Goal: Navigation & Orientation: Find specific page/section

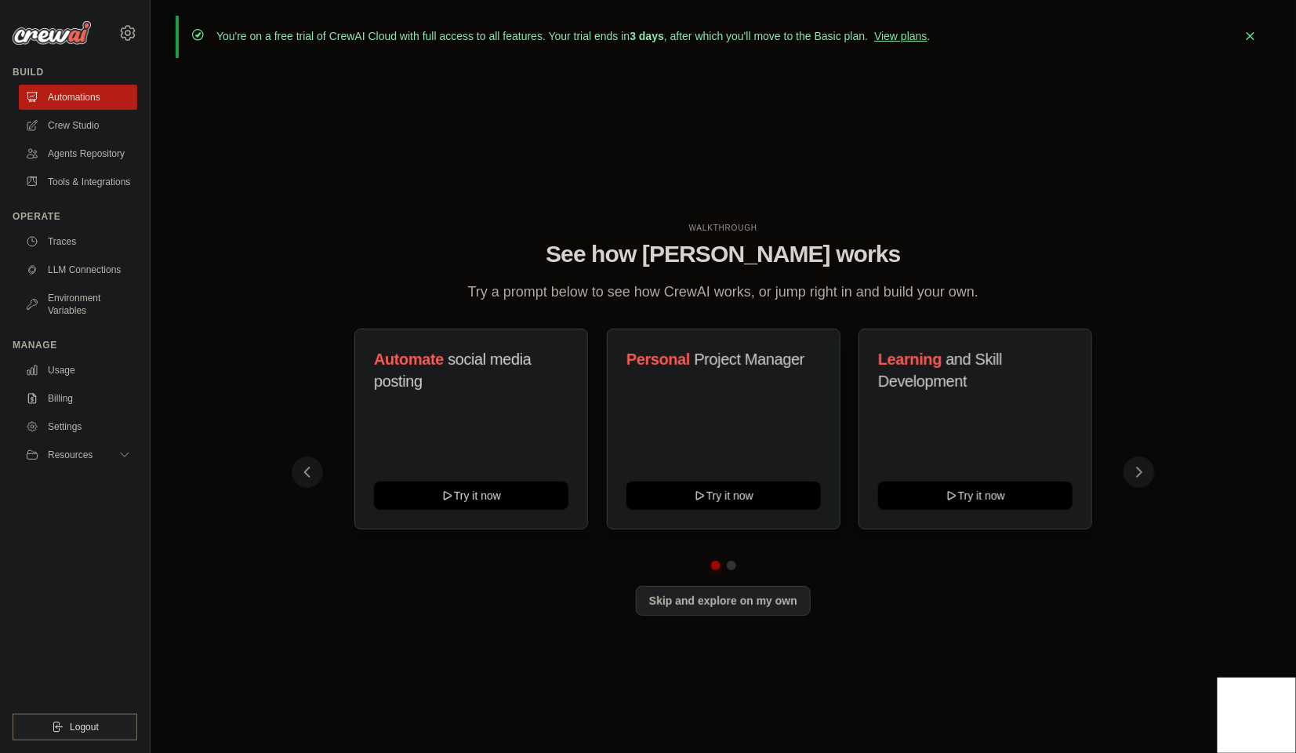
click at [592, 211] on div "WALKTHROUGH See how [PERSON_NAME] works Try a prompt below to see how [PERSON_N…" at bounding box center [723, 431] width 1095 height 721
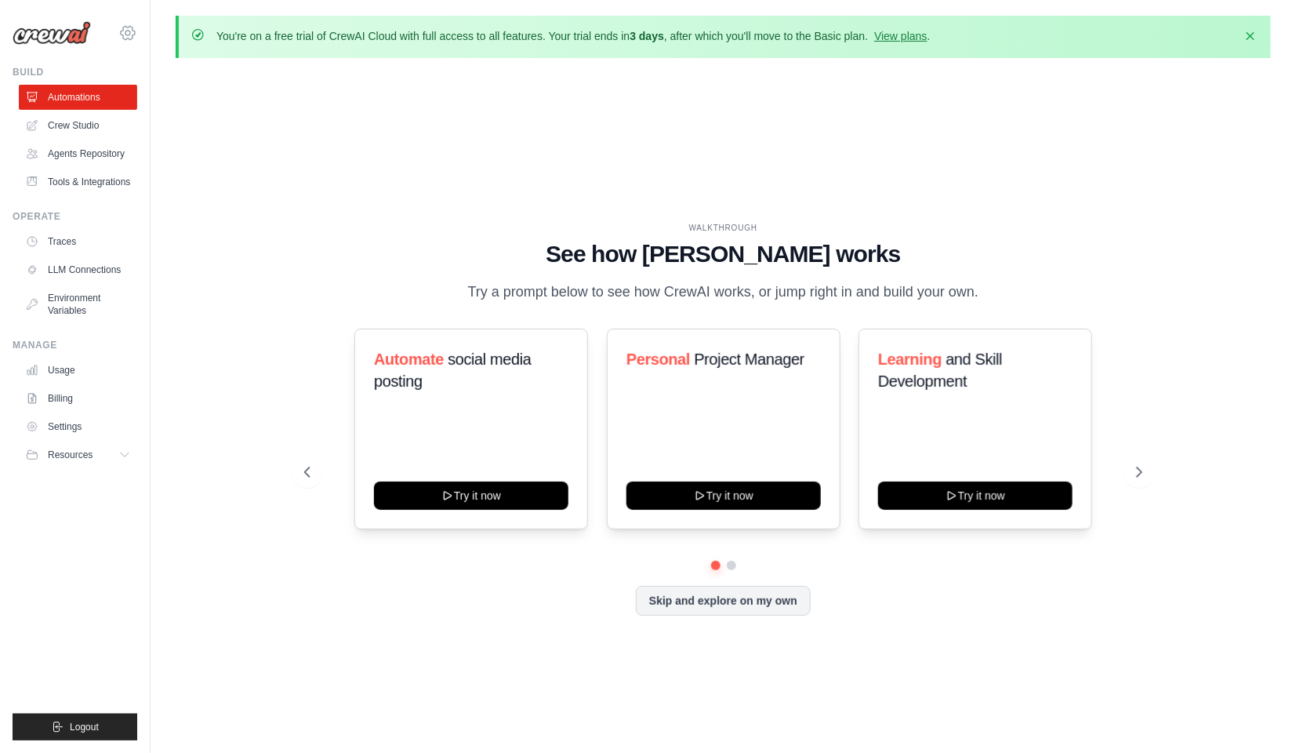
click at [125, 33] on icon at bounding box center [127, 33] width 5 height 5
click at [172, 92] on span "Settings" at bounding box center [196, 97] width 124 height 16
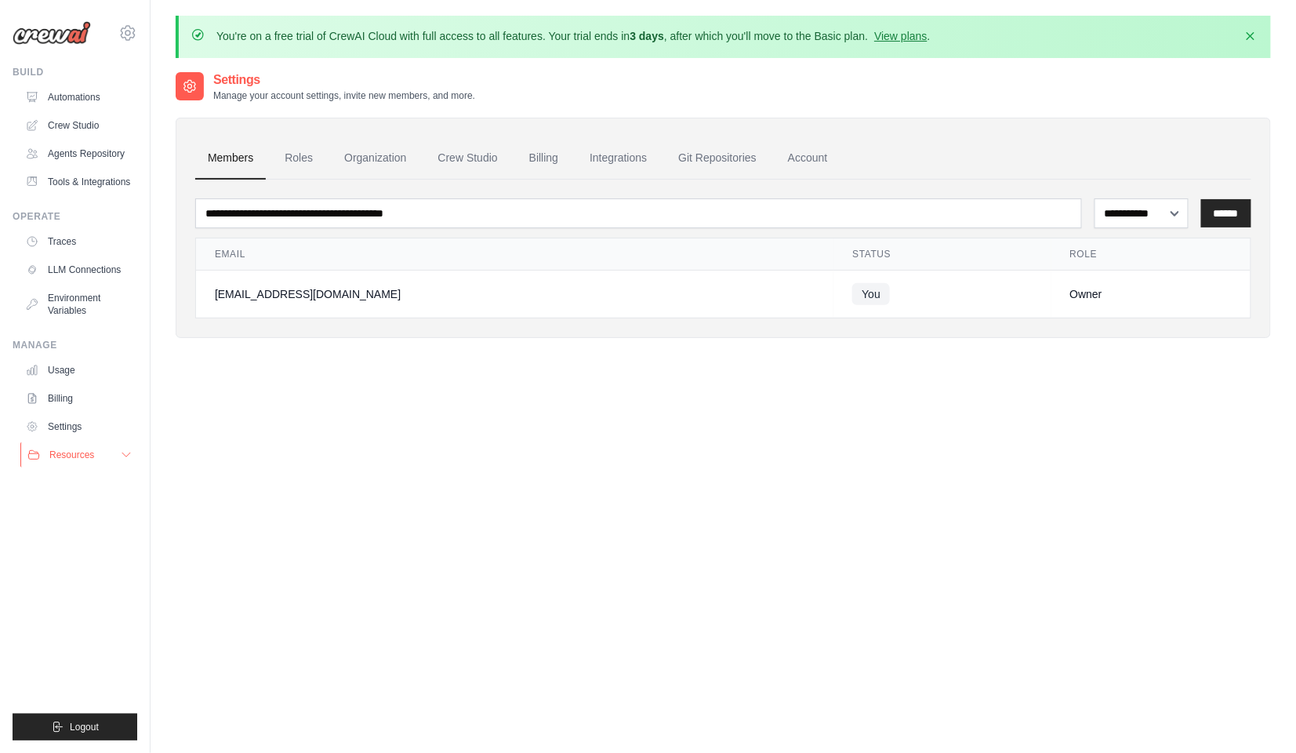
click at [79, 444] on button "Resources" at bounding box center [79, 454] width 118 height 25
click at [81, 448] on button "Resources" at bounding box center [79, 454] width 118 height 25
click at [355, 439] on div "**********" at bounding box center [723, 447] width 1095 height 753
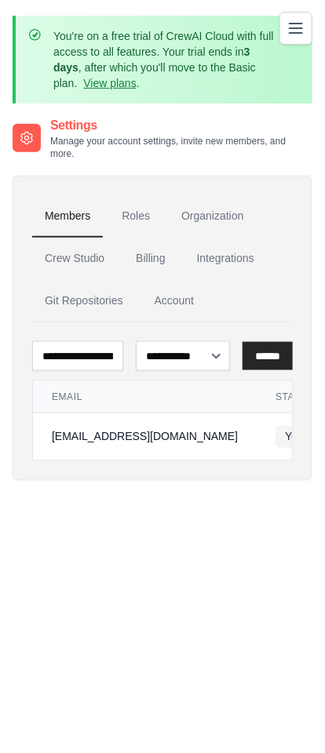
click at [310, 23] on button "Toggle navigation" at bounding box center [295, 28] width 33 height 33
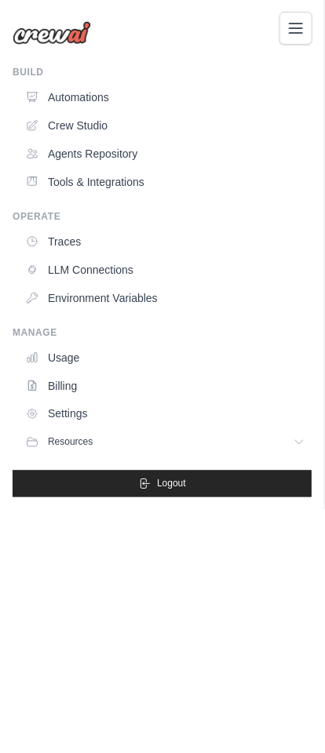
click at [307, 23] on button "Toggle navigation" at bounding box center [295, 28] width 33 height 33
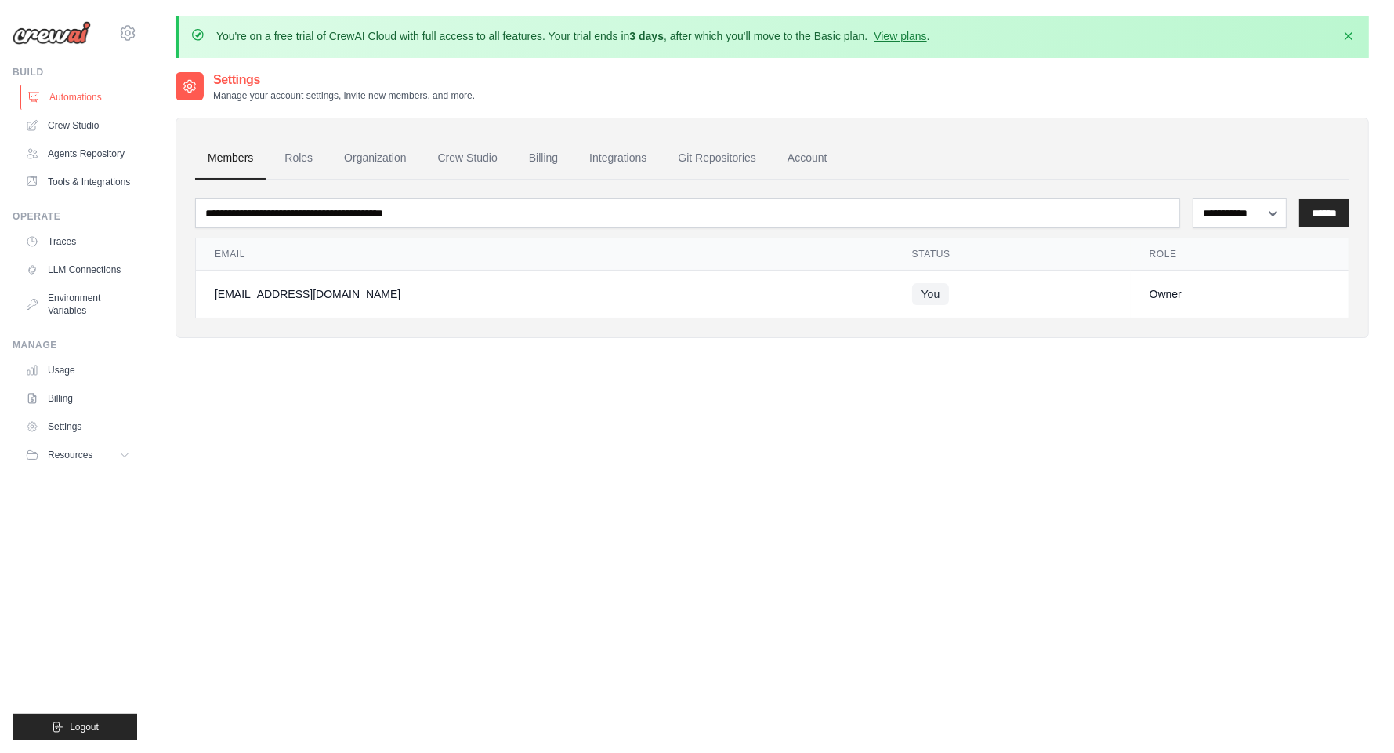
click at [68, 89] on link "Automations" at bounding box center [79, 97] width 118 height 25
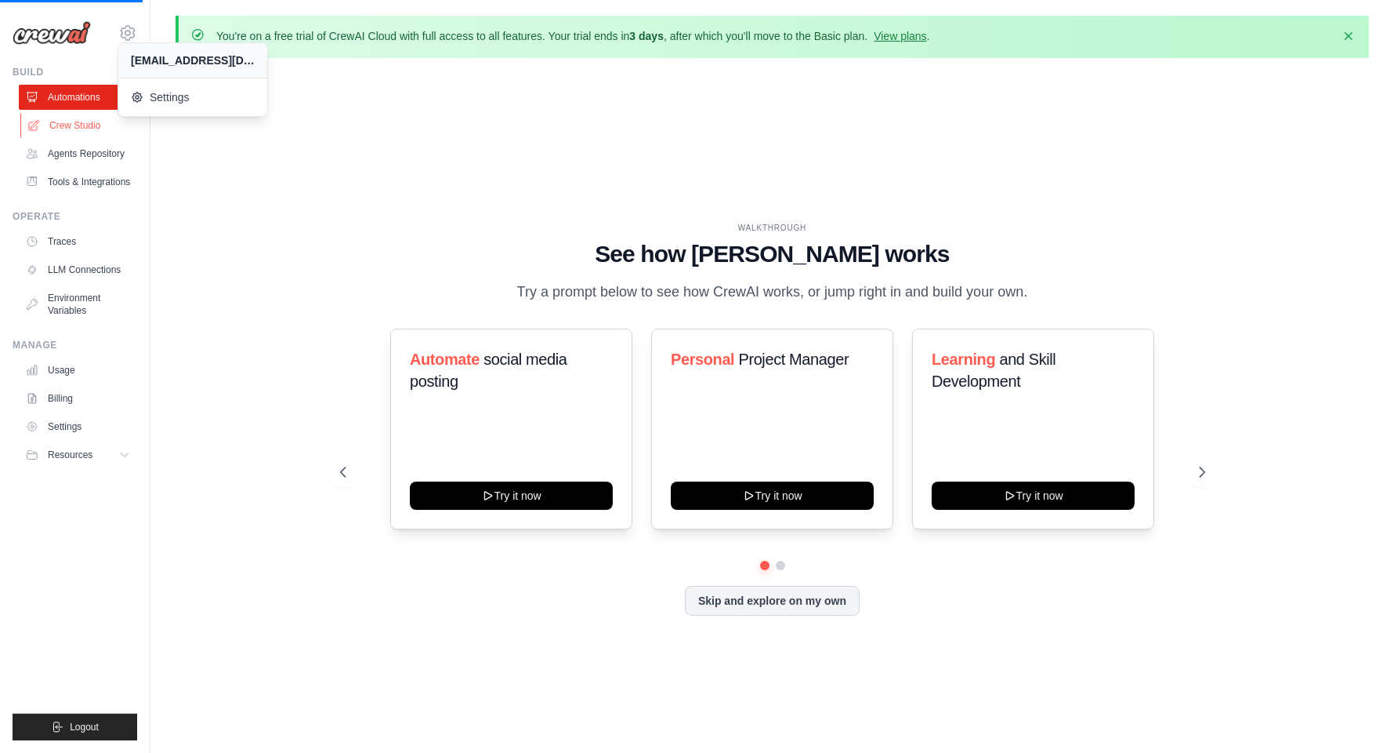
click at [64, 126] on link "Crew Studio" at bounding box center [79, 125] width 118 height 25
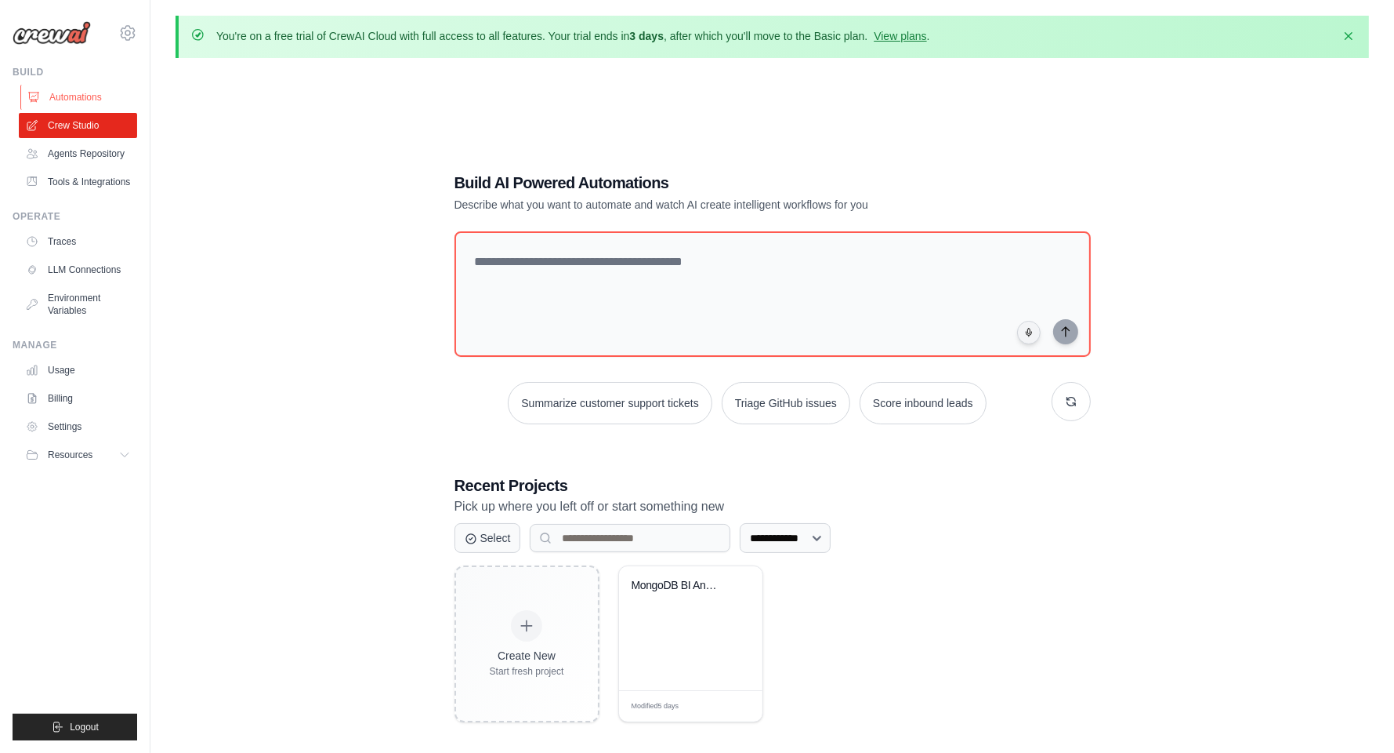
click at [70, 97] on link "Automations" at bounding box center [79, 97] width 118 height 25
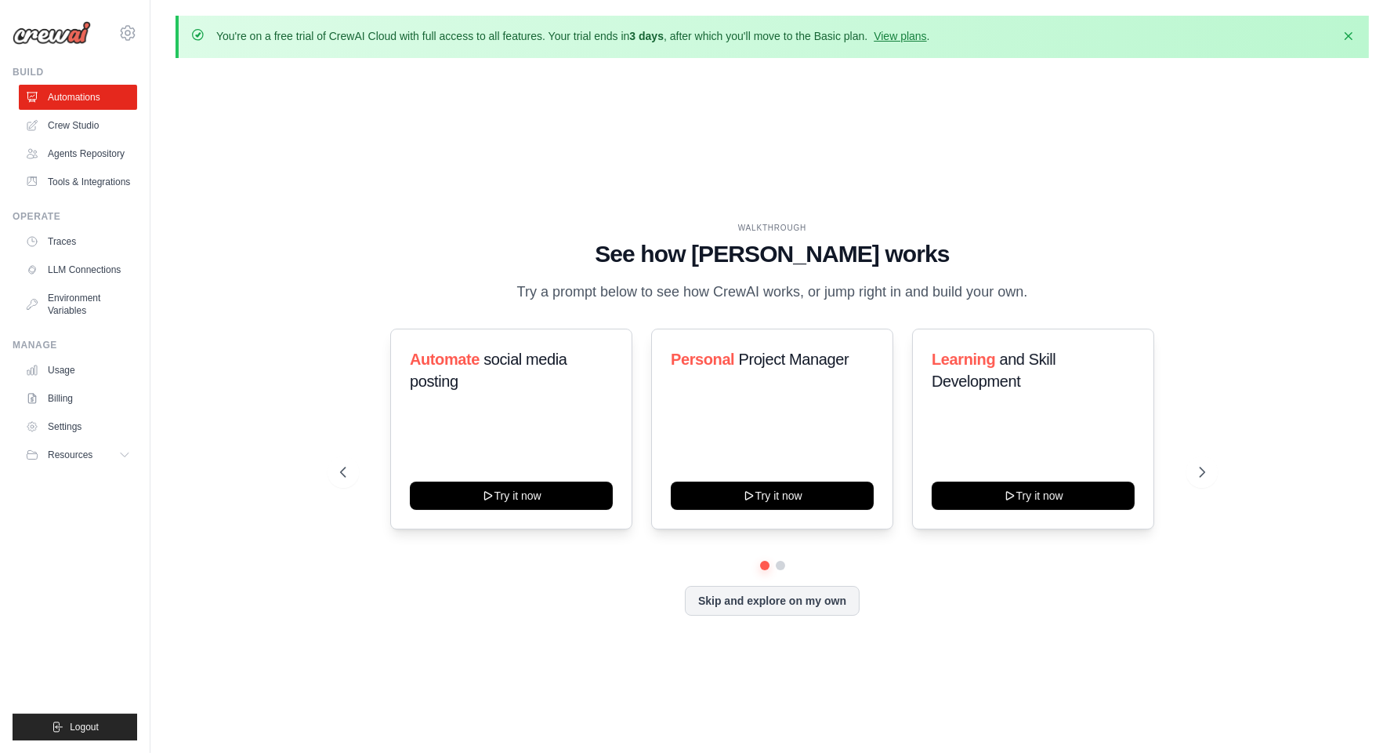
click at [323, 219] on div "WALKTHROUGH See how [PERSON_NAME] works Try a prompt below to see how [PERSON_N…" at bounding box center [773, 431] width 1194 height 721
